Goal: Information Seeking & Learning: Learn about a topic

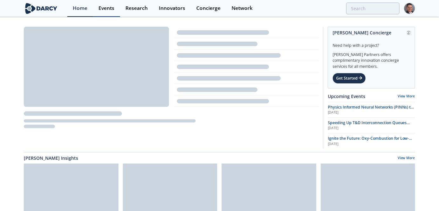
click at [103, 10] on div "Events" at bounding box center [107, 8] width 16 height 5
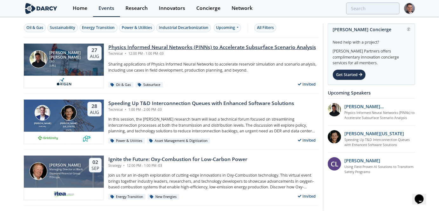
click at [174, 48] on div "Physics Informed Neural Networks (PINNs) to Accelerate Subsurface Scenario Anal…" at bounding box center [212, 48] width 208 height 8
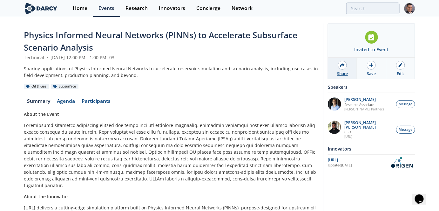
click at [342, 68] on div at bounding box center [342, 65] width 9 height 9
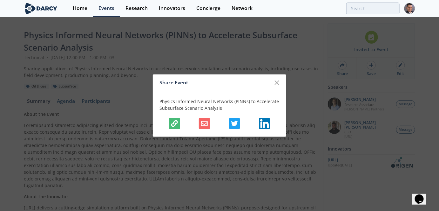
click at [176, 126] on icon "button" at bounding box center [174, 123] width 7 height 7
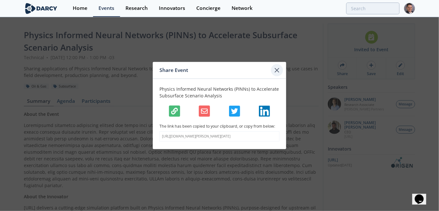
click at [279, 68] on icon at bounding box center [277, 70] width 4 height 4
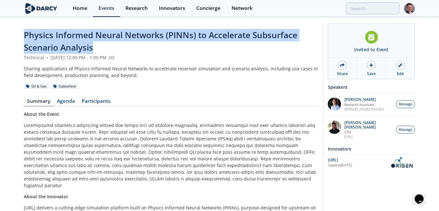
drag, startPoint x: 95, startPoint y: 51, endPoint x: 23, endPoint y: 37, distance: 73.3
click at [23, 37] on div "Physics Informed Neural Networks (PINNs) to Accelerate Subsurface Scenario Anal…" at bounding box center [219, 163] width 439 height 291
copy span "Physics Informed Neural Networks (PINNs) to Accelerate Subsurface Scenario Anal…"
